Goal: Task Accomplishment & Management: Use online tool/utility

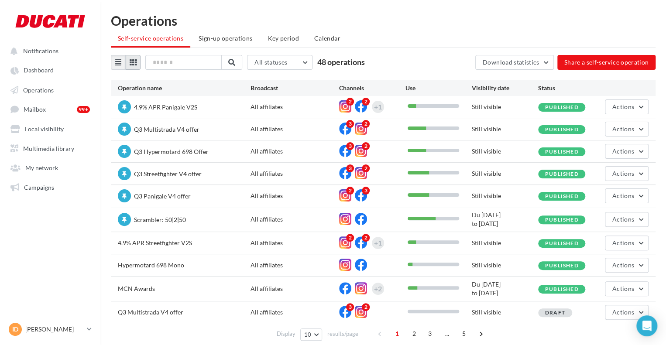
click at [131, 59] on icon at bounding box center [133, 62] width 7 height 7
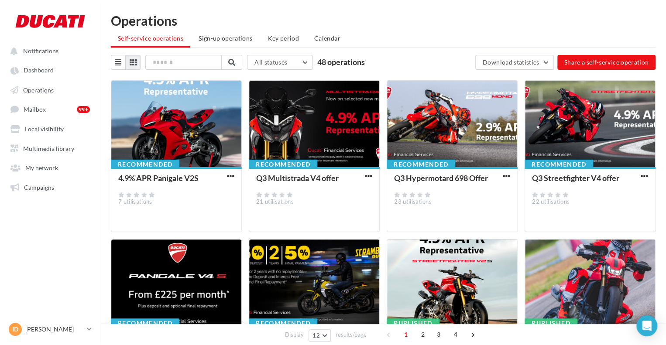
click at [225, 173] on button "button" at bounding box center [230, 176] width 11 height 9
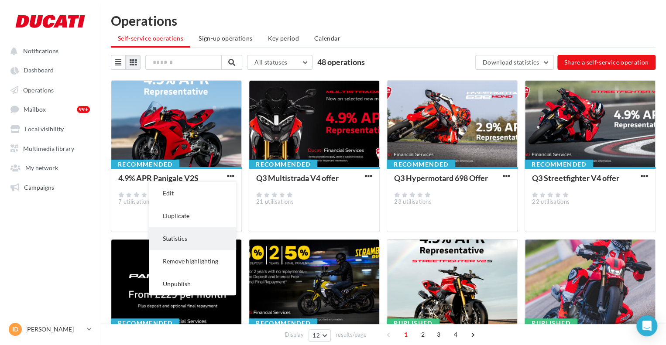
click at [195, 240] on button "Statistics" at bounding box center [192, 238] width 87 height 23
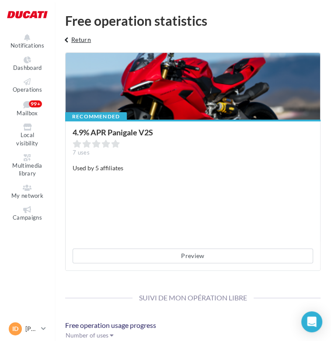
click at [73, 40] on button "keyboard_arrow_left Return" at bounding box center [76, 42] width 36 height 17
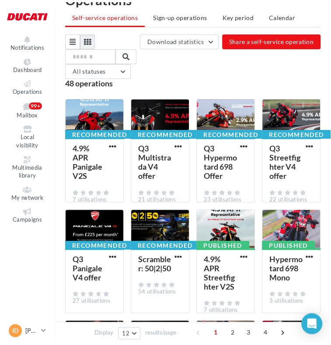
scroll to position [44, 0]
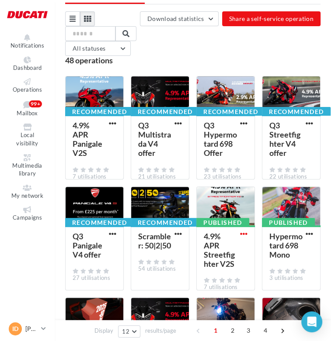
click at [242, 236] on span "button" at bounding box center [243, 233] width 7 height 7
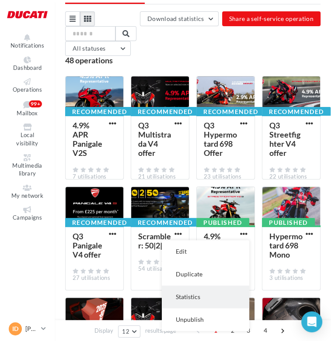
click at [215, 294] on button "Statistics" at bounding box center [205, 297] width 87 height 23
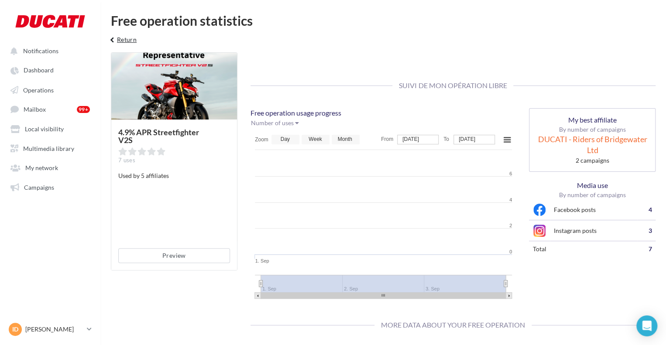
drag, startPoint x: 121, startPoint y: 40, endPoint x: 120, endPoint y: 47, distance: 7.1
click at [120, 43] on button "keyboard_arrow_left Return" at bounding box center [122, 42] width 36 height 17
